Goal: Information Seeking & Learning: Learn about a topic

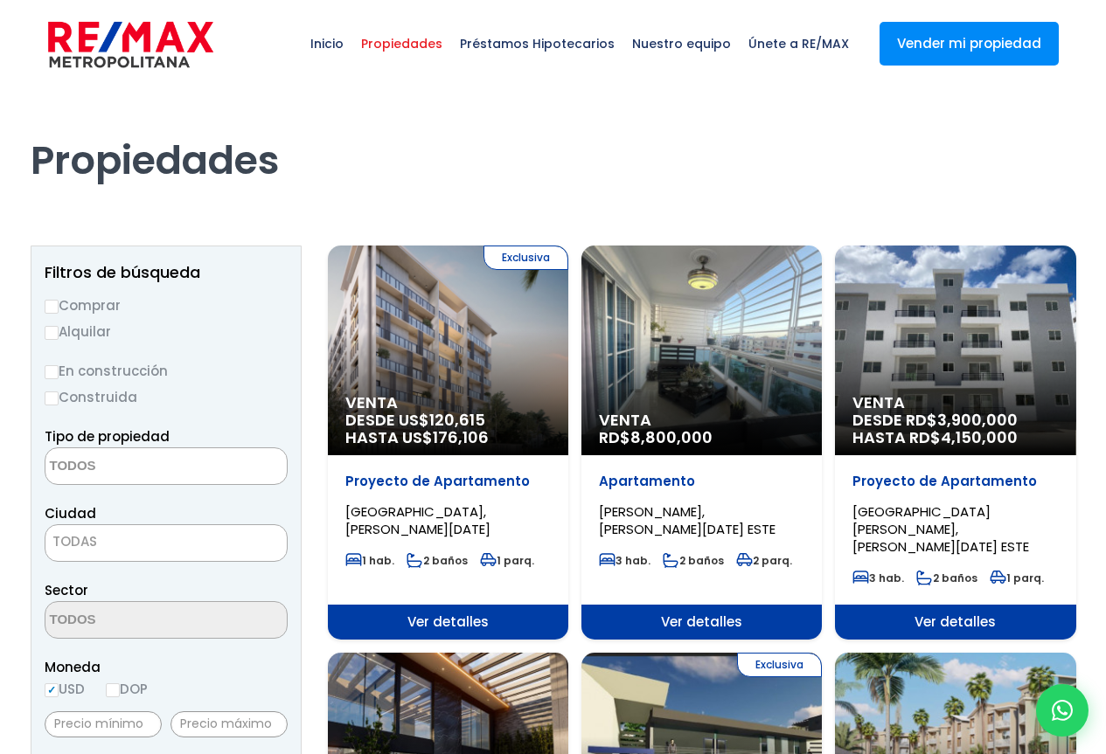
select select
click at [437, 45] on span "Propiedades" at bounding box center [401, 43] width 99 height 52
select select
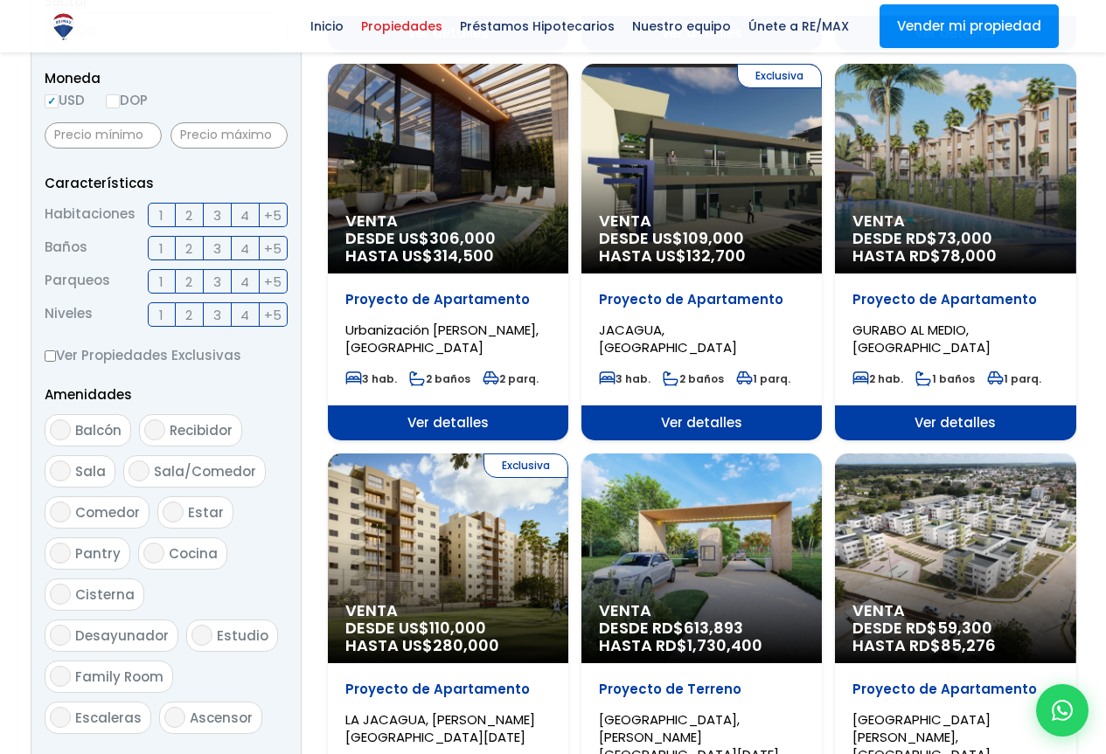
scroll to position [787, 0]
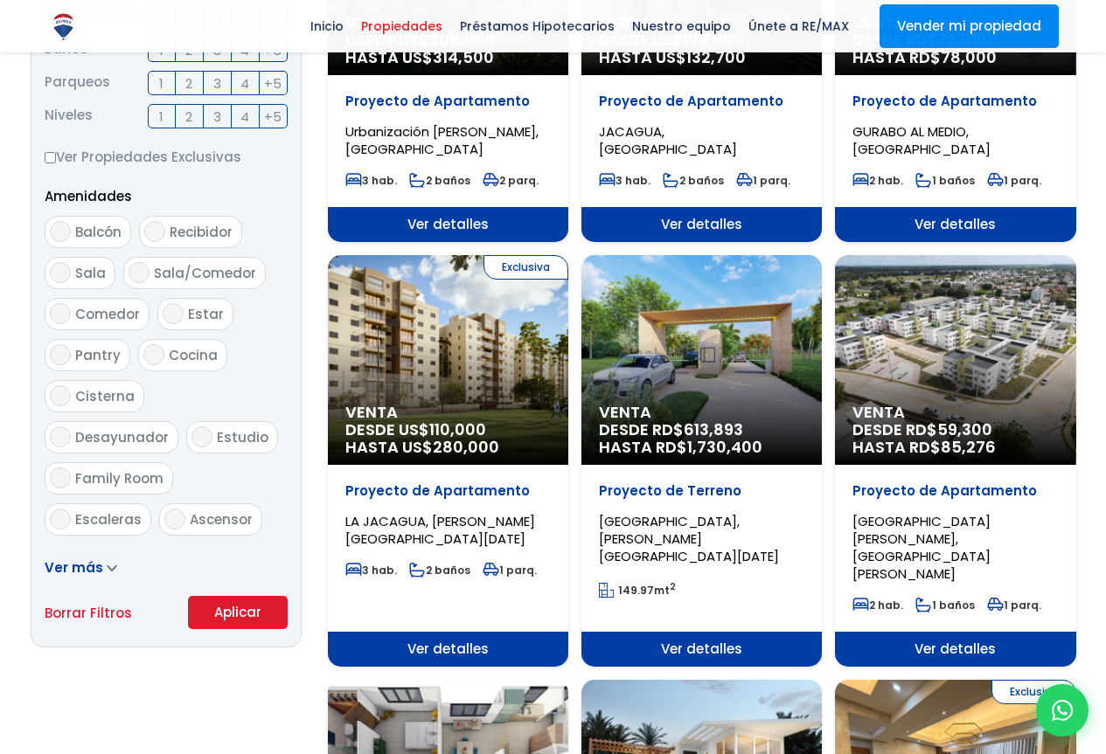
click at [52, 157] on input "Ver Propiedades Exclusivas" at bounding box center [50, 157] width 11 height 11
checkbox input "true"
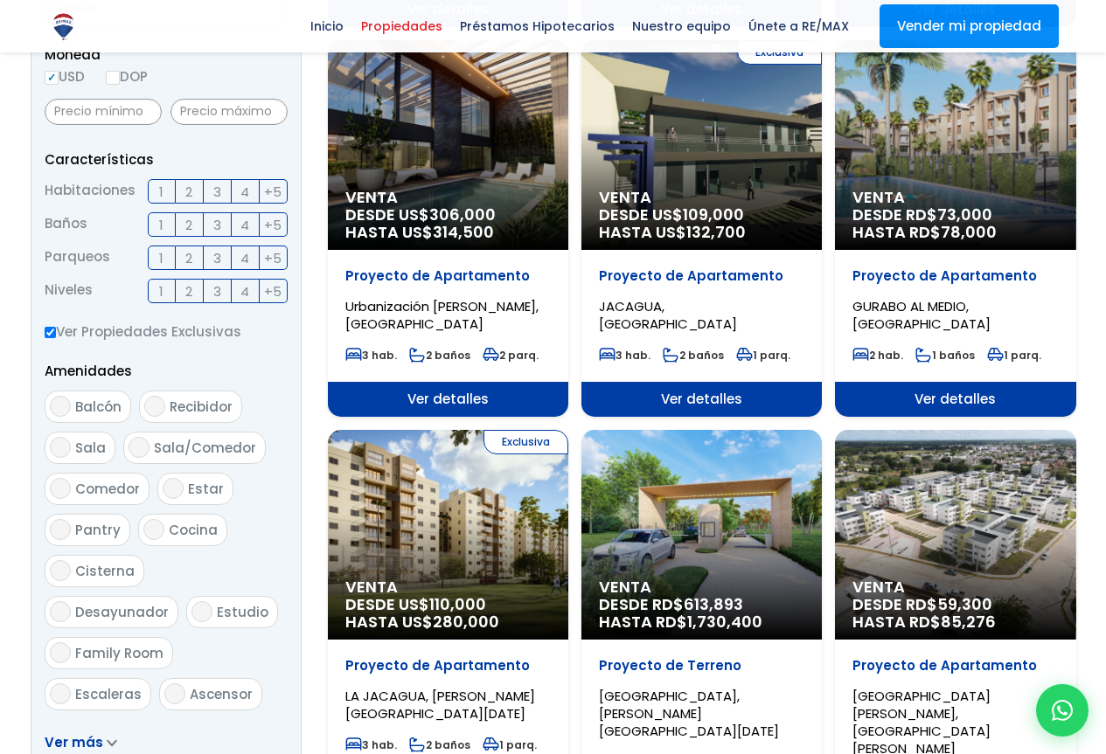
scroll to position [874, 0]
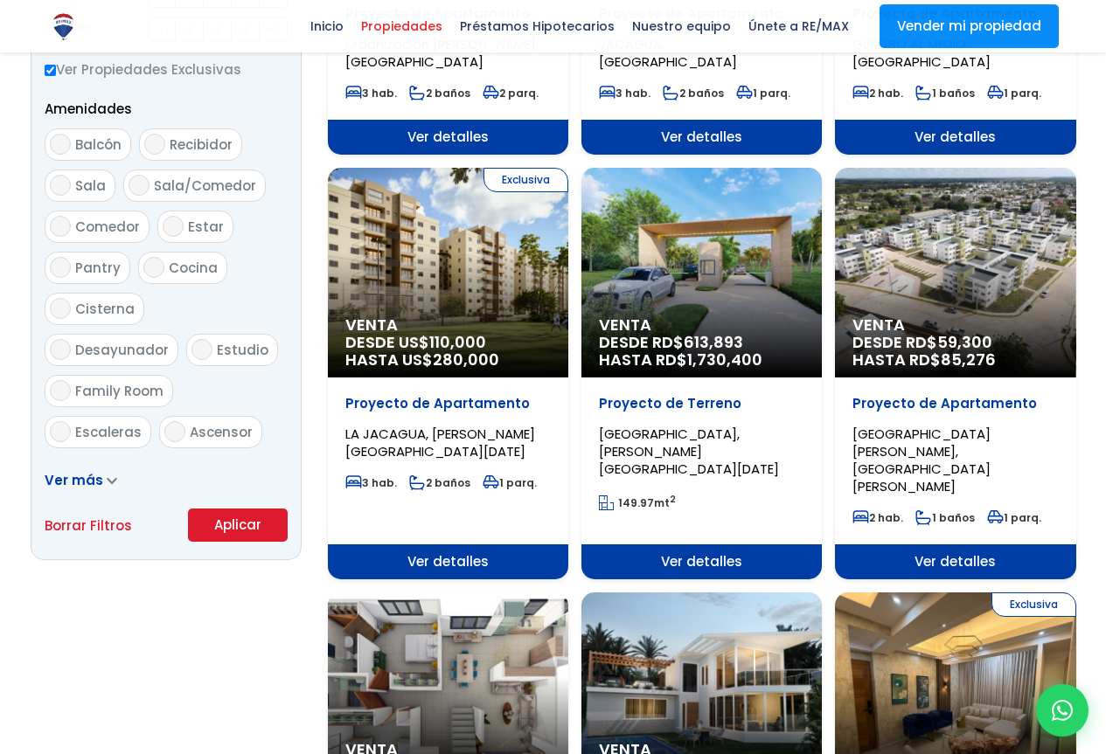
click at [110, 481] on icon at bounding box center [112, 481] width 8 height 4
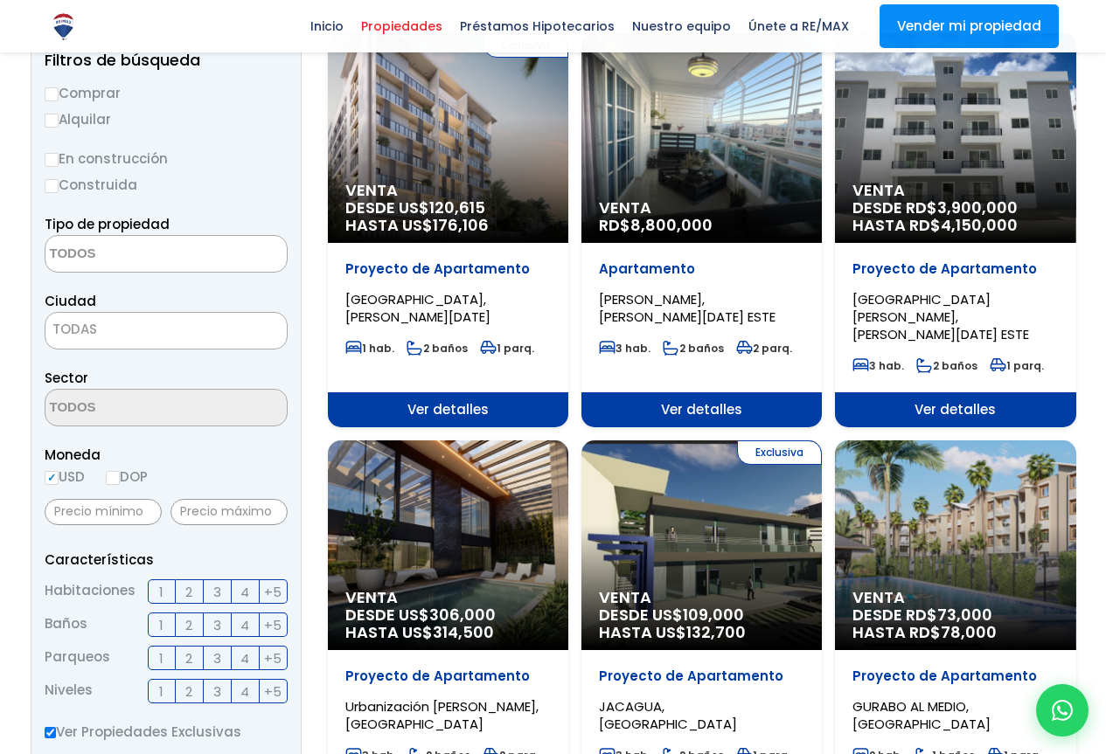
scroll to position [0, 0]
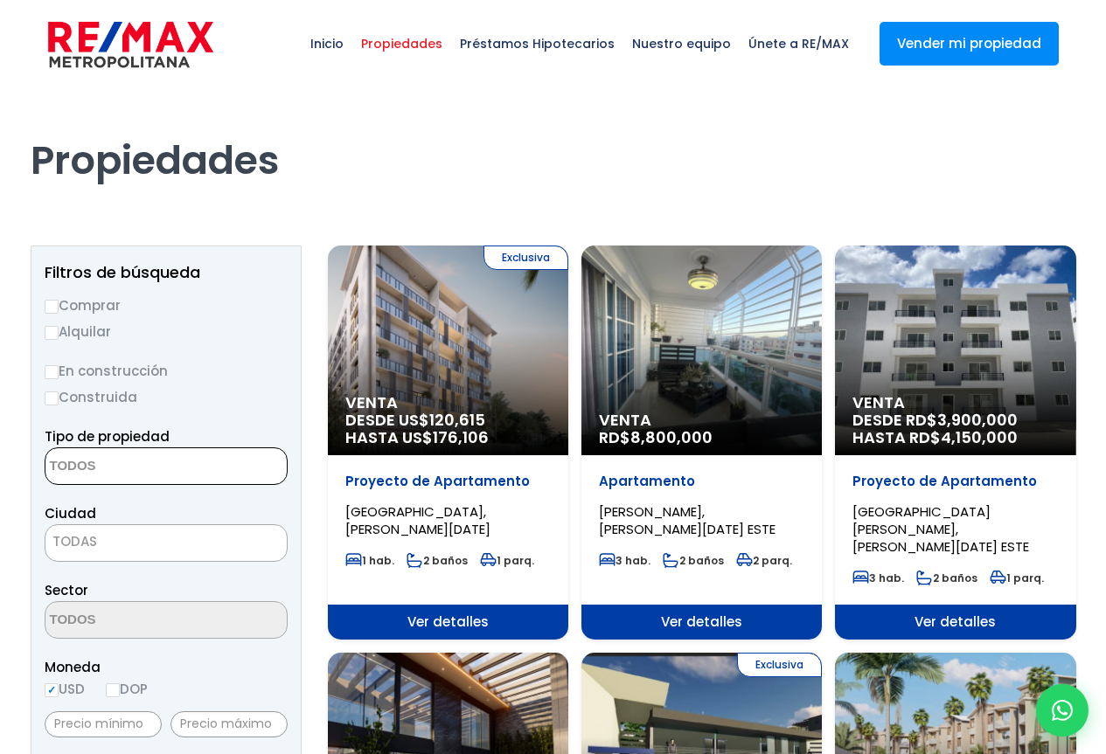
click at [92, 466] on textarea "Search" at bounding box center [130, 467] width 170 height 38
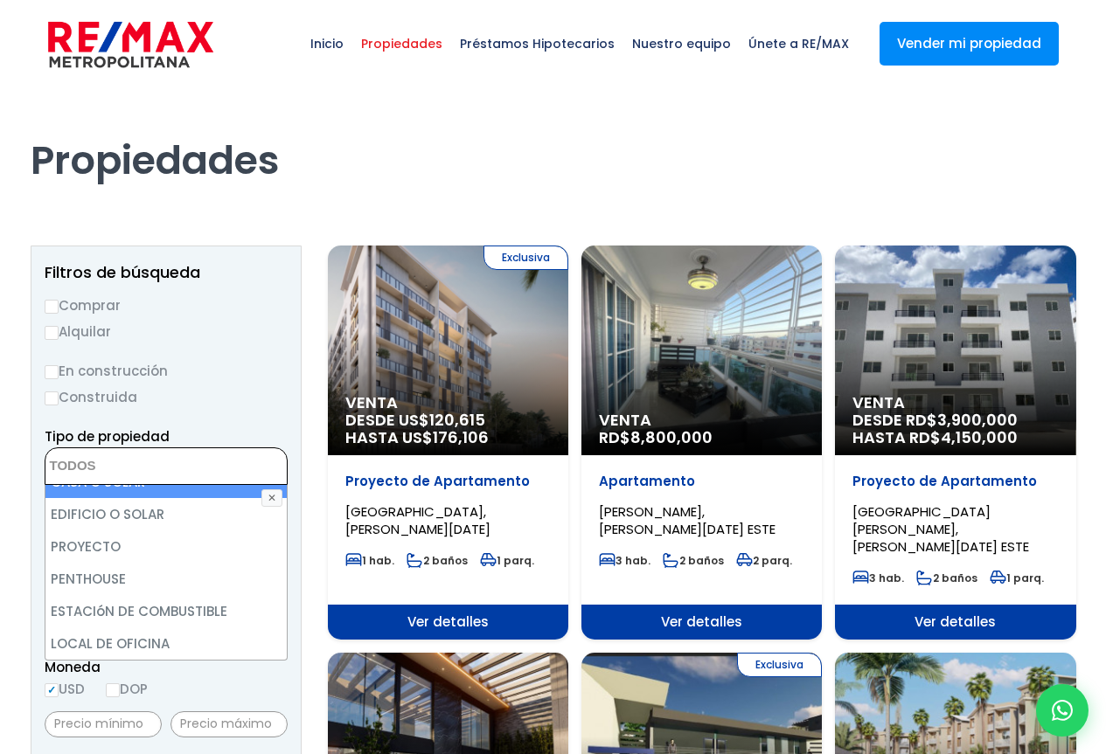
click at [423, 510] on span "ZONA UNIVERSITARIA, SANTO DOMINGO DE GUZMÁN" at bounding box center [417, 521] width 145 height 36
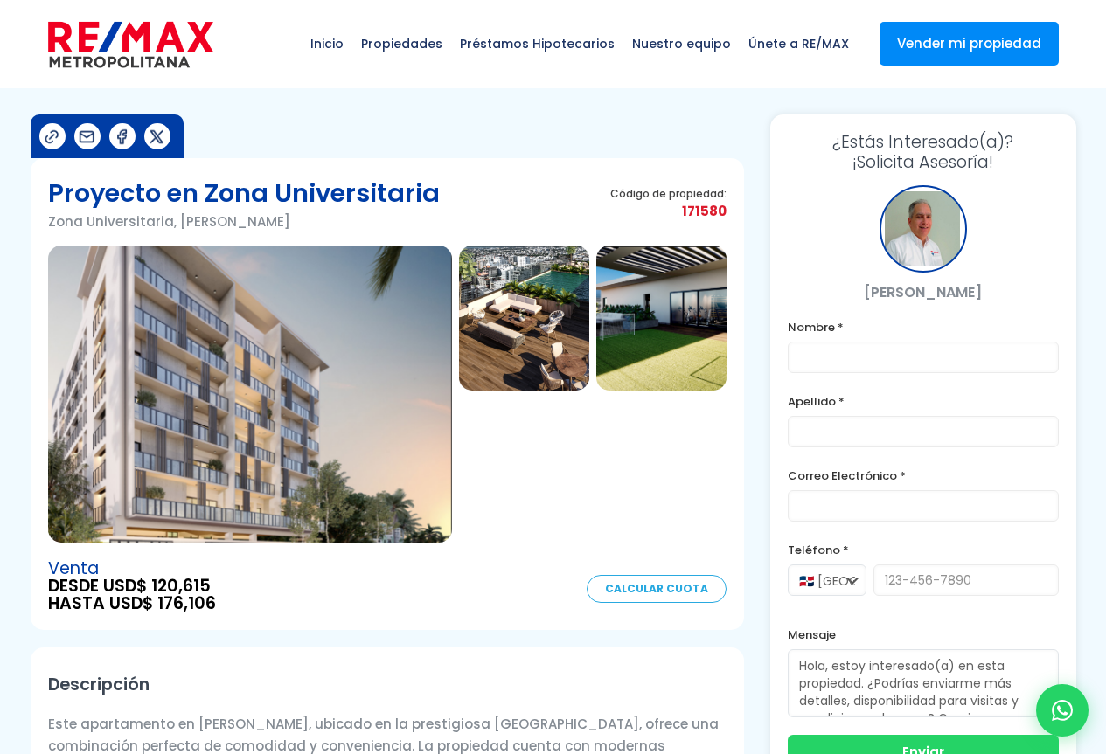
click at [725, 211] on span "171580" at bounding box center [668, 211] width 116 height 22
click at [688, 208] on span "171580" at bounding box center [668, 211] width 116 height 22
